Goal: Find specific page/section: Find specific page/section

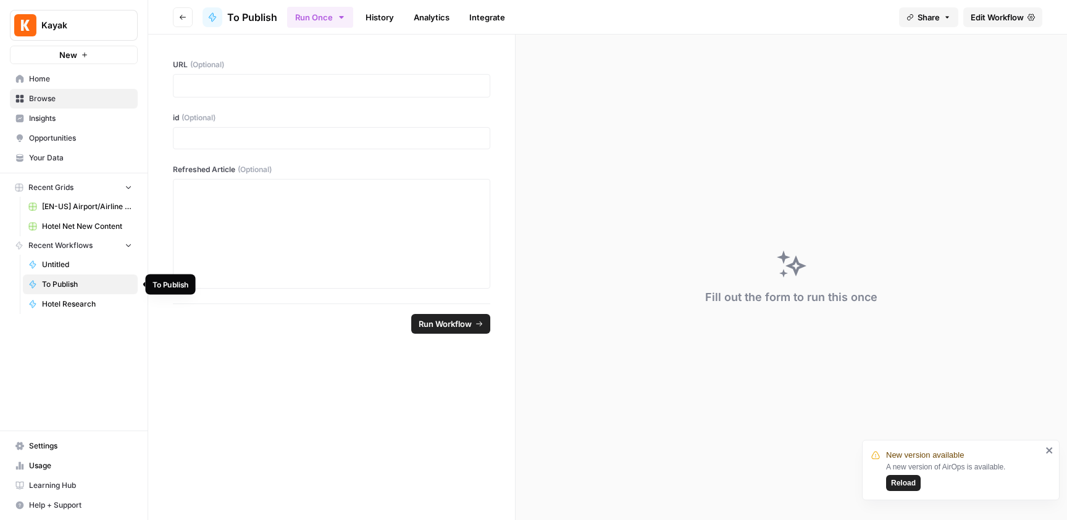
click at [64, 283] on span "To Publish" at bounding box center [87, 284] width 90 height 11
click at [94, 201] on span "[EN-US] Airport/Airline Content Refresh" at bounding box center [87, 206] width 90 height 11
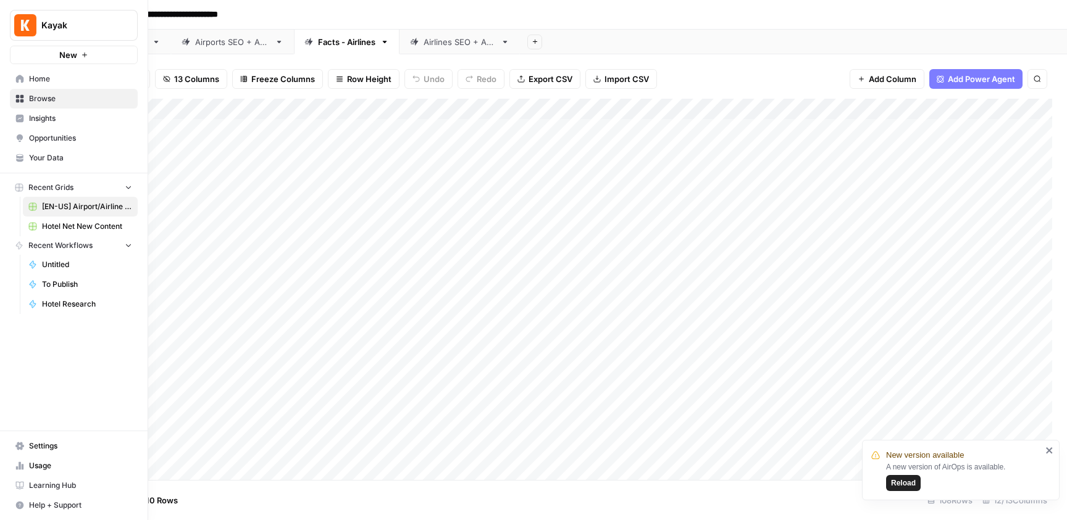
click at [29, 78] on span "Home" at bounding box center [80, 78] width 103 height 11
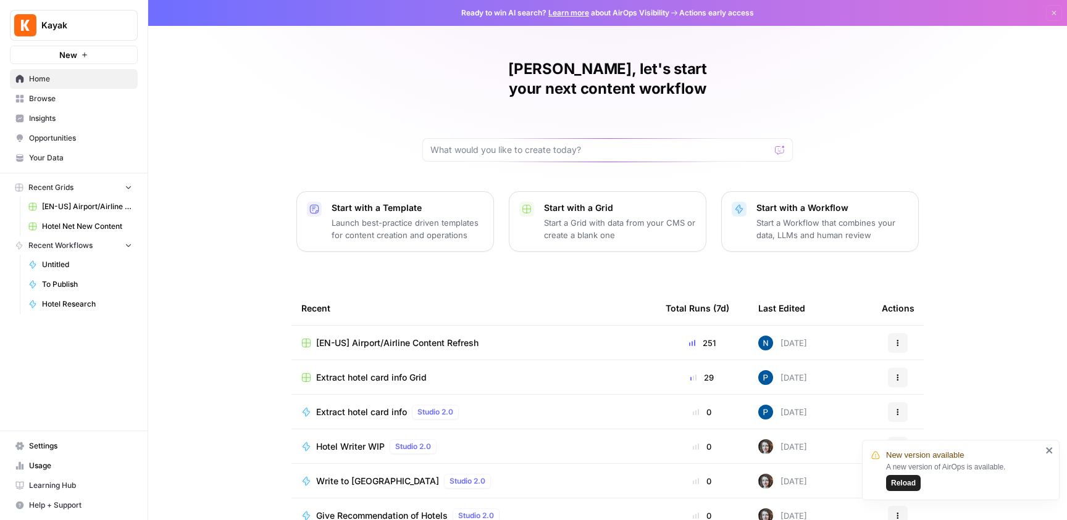
click at [66, 300] on span "Hotel Research" at bounding box center [87, 304] width 90 height 11
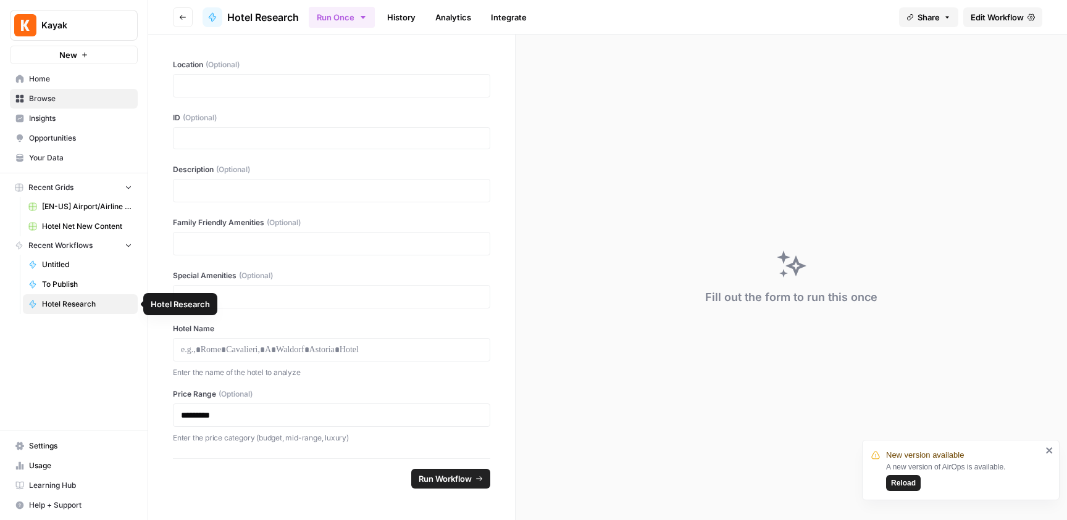
click at [51, 280] on span "To Publish" at bounding box center [87, 284] width 90 height 11
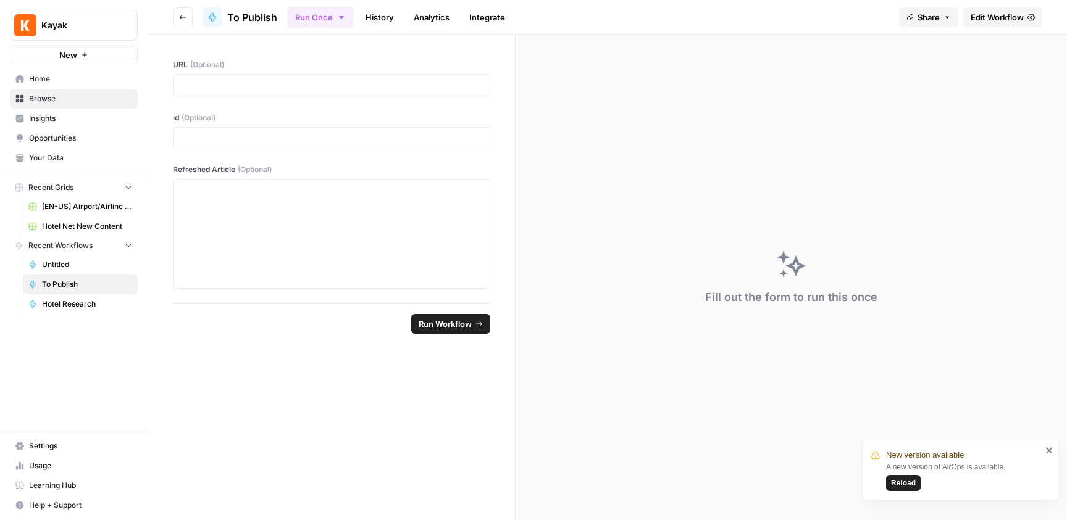
click at [133, 246] on button "Recent Workflows" at bounding box center [74, 245] width 128 height 19
